Goal: Task Accomplishment & Management: Manage account settings

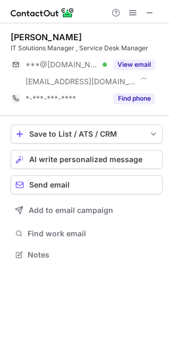
scroll to position [248, 169]
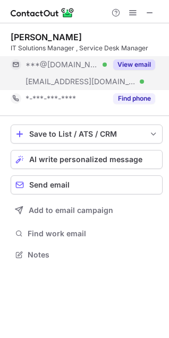
click at [135, 65] on button "View email" at bounding box center [134, 64] width 42 height 11
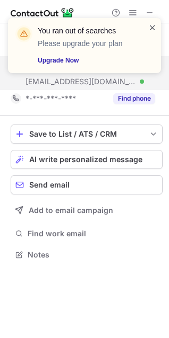
click at [151, 28] on span at bounding box center [152, 27] width 8 height 11
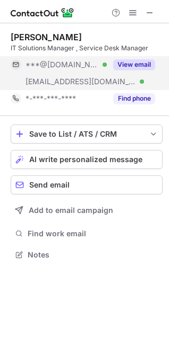
click at [133, 64] on button "View email" at bounding box center [134, 64] width 42 height 11
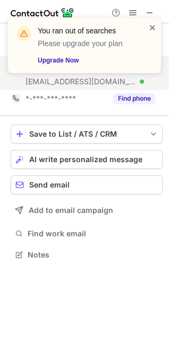
click at [151, 27] on span at bounding box center [152, 27] width 8 height 11
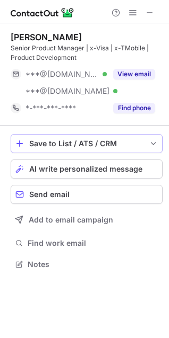
scroll to position [257, 169]
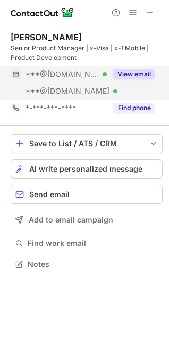
click at [131, 74] on button "View email" at bounding box center [134, 74] width 42 height 11
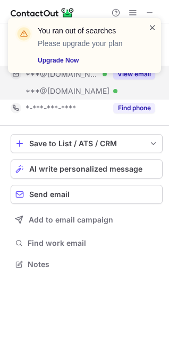
click at [150, 27] on span at bounding box center [152, 27] width 8 height 11
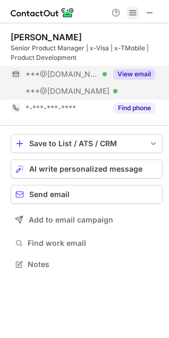
click at [133, 11] on span at bounding box center [132, 12] width 8 height 8
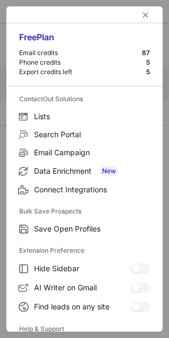
scroll to position [103, 0]
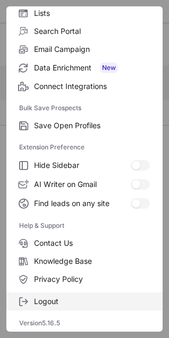
click at [66, 297] on span "Logout" at bounding box center [92, 302] width 116 height 10
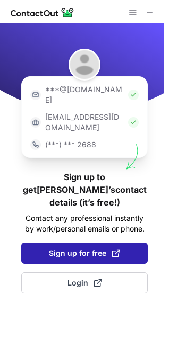
click at [89, 248] on span "Sign up for free" at bounding box center [84, 253] width 71 height 11
